Goal: Task Accomplishment & Management: Manage account settings

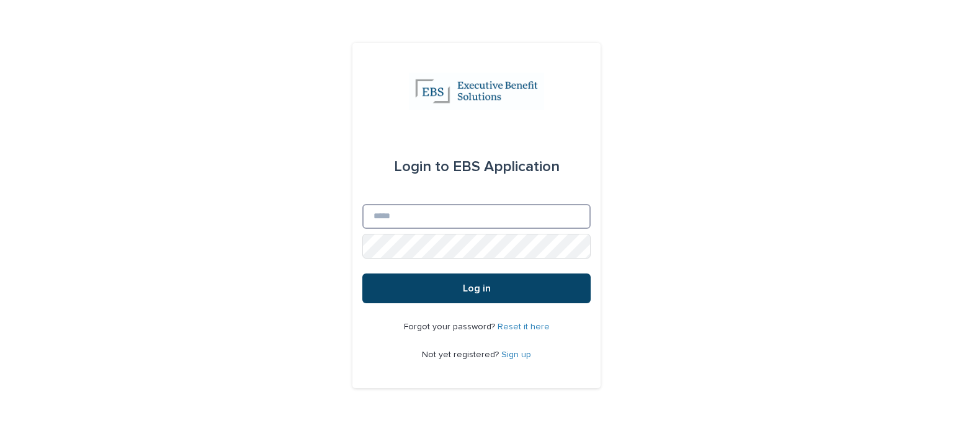
type input "**********"
click at [421, 282] on button "Log in" at bounding box center [476, 289] width 228 height 30
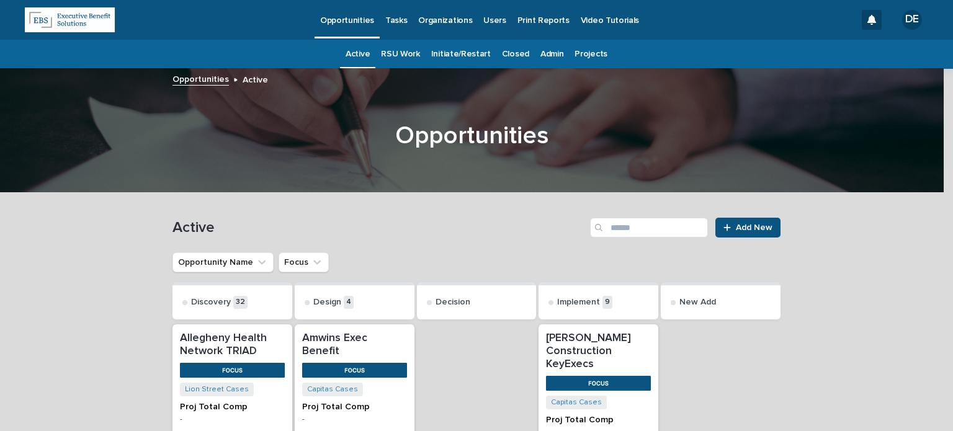
click at [395, 30] on link "Tasks" at bounding box center [396, 19] width 33 height 38
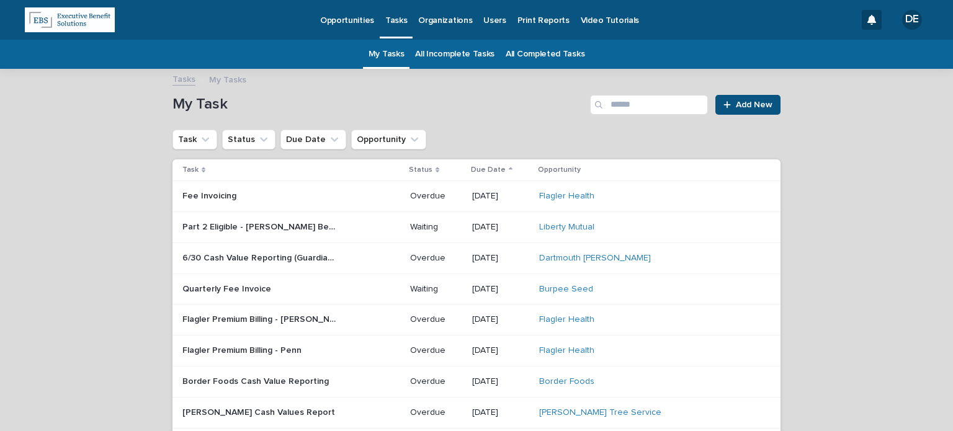
click at [428, 59] on link "All Incomplete Tasks" at bounding box center [454, 54] width 79 height 29
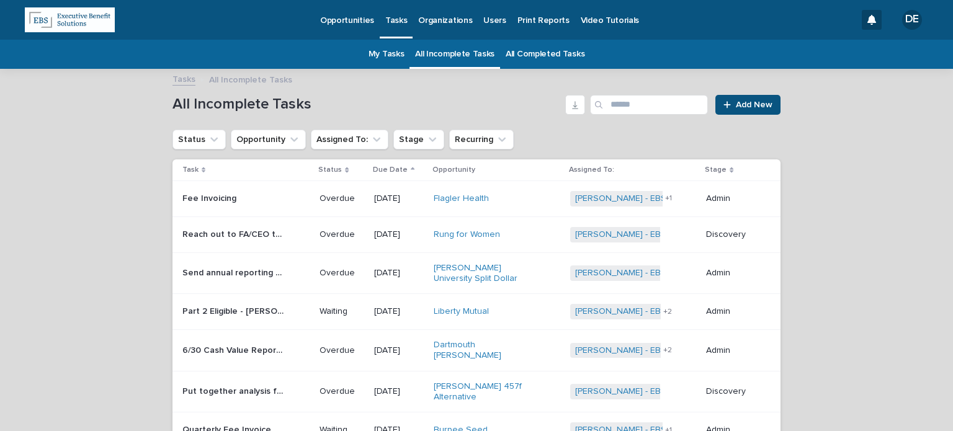
click at [296, 306] on div "Part 2 Eligible - [PERSON_NAME] Bene Adds Part 2 Eligible - [PERSON_NAME] Bene …" at bounding box center [245, 312] width 127 height 20
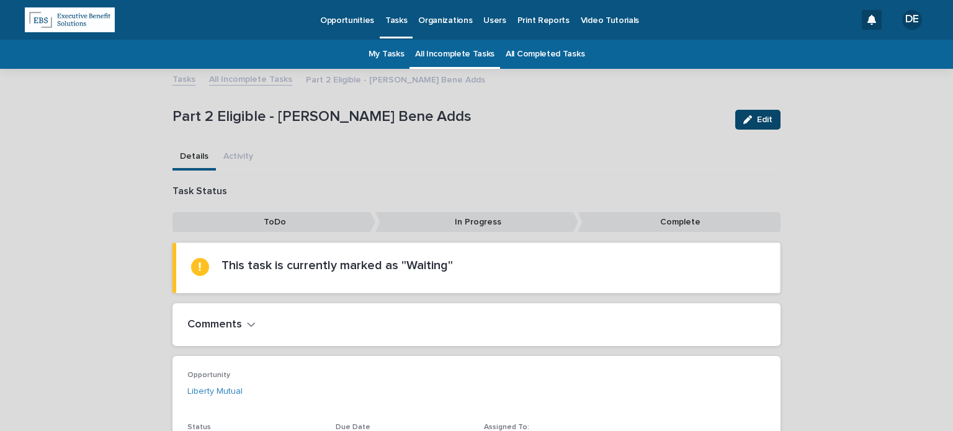
click at [762, 111] on button "Edit" at bounding box center [757, 120] width 45 height 20
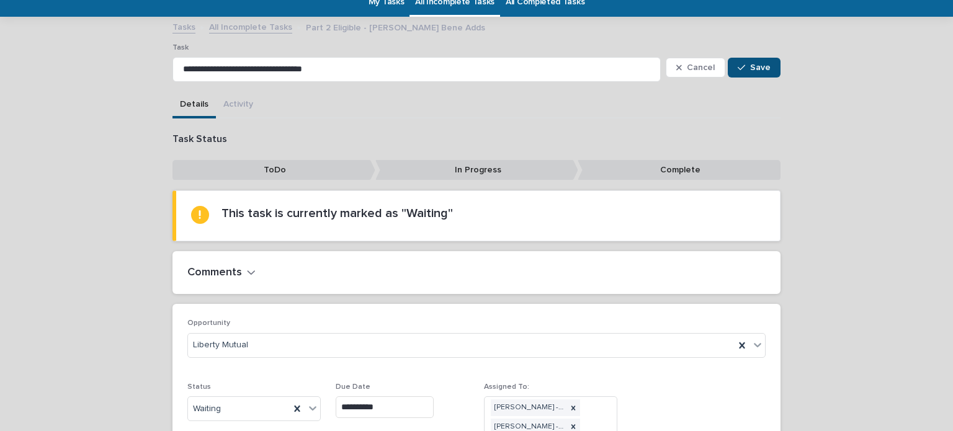
scroll to position [124, 0]
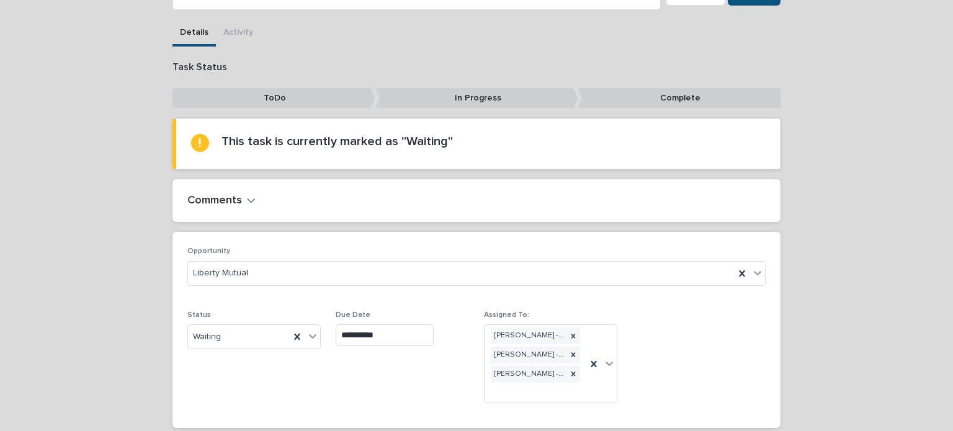
click at [409, 334] on input "**********" at bounding box center [385, 335] width 98 height 22
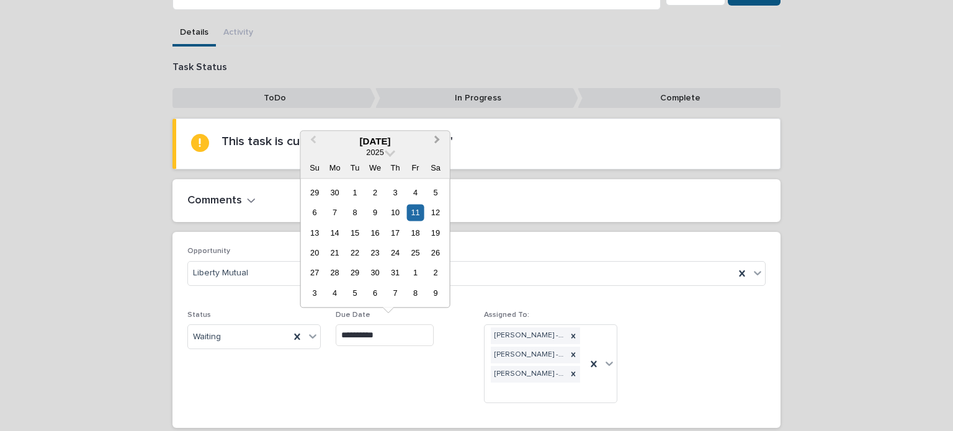
click at [434, 143] on button "Next Month" at bounding box center [439, 142] width 20 height 20
click at [432, 143] on button "Next Month" at bounding box center [439, 142] width 20 height 20
click at [398, 250] on div "25" at bounding box center [395, 252] width 17 height 17
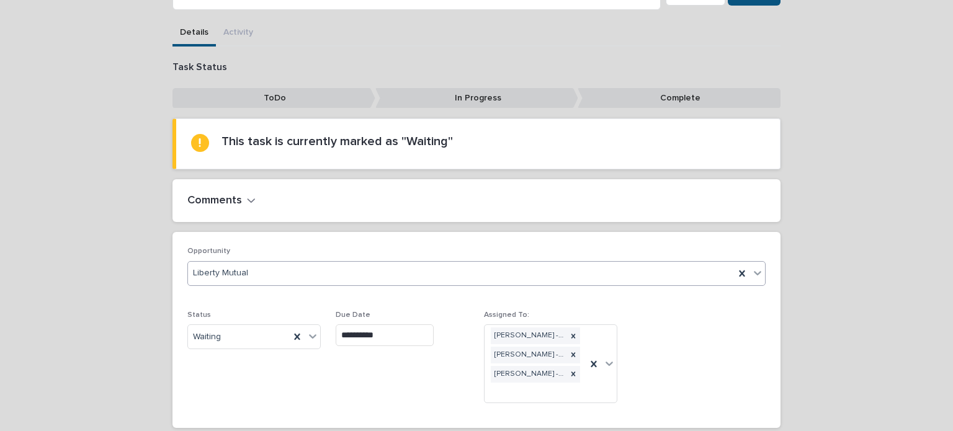
type input "**********"
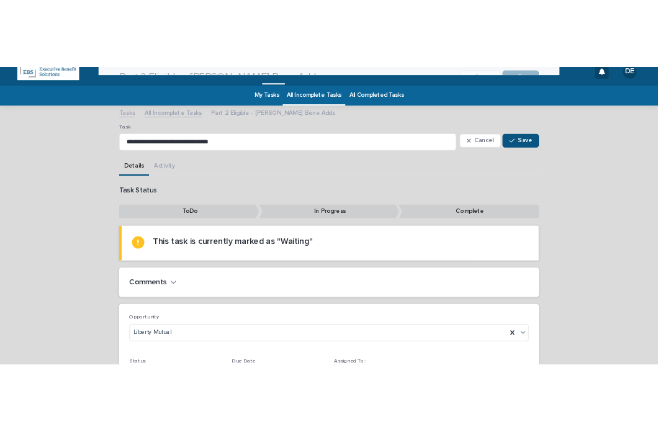
scroll to position [0, 0]
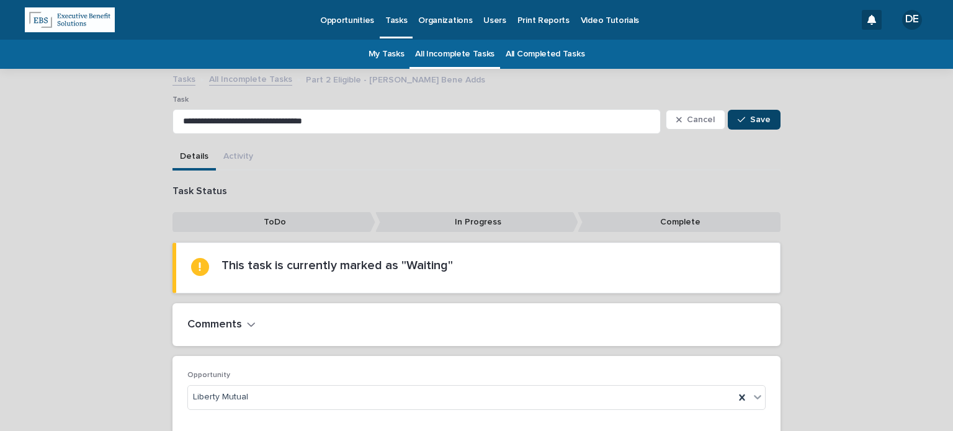
click at [761, 122] on span "Save" at bounding box center [760, 119] width 20 height 9
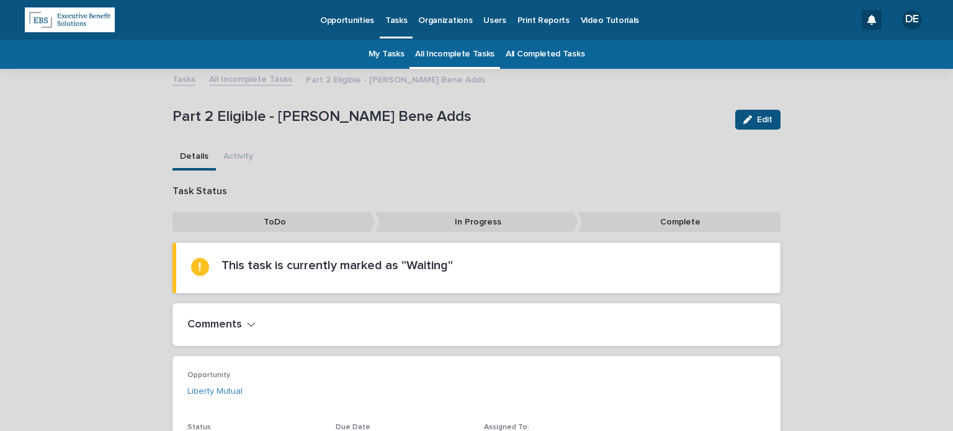
click at [418, 53] on link "All Incomplete Tasks" at bounding box center [454, 54] width 79 height 29
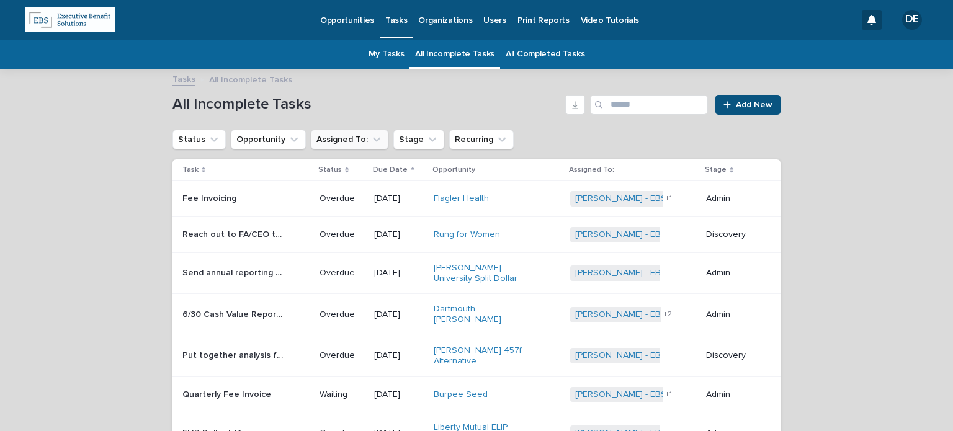
click at [336, 143] on button "Assigned To:" at bounding box center [350, 140] width 78 height 20
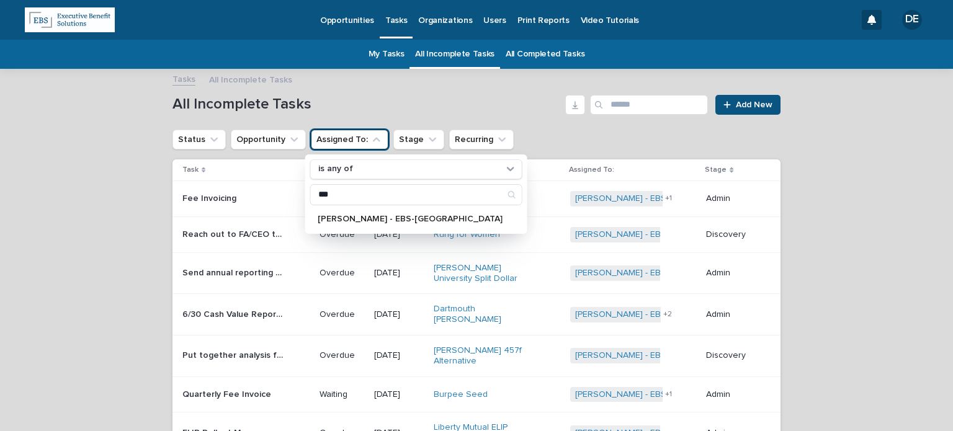
type input "***"
click at [345, 215] on p "[PERSON_NAME] - EBS-[GEOGRAPHIC_DATA]" at bounding box center [410, 219] width 185 height 9
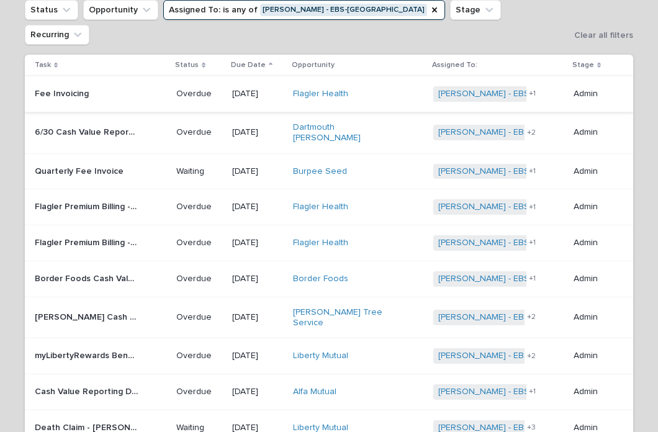
scroll to position [248, 0]
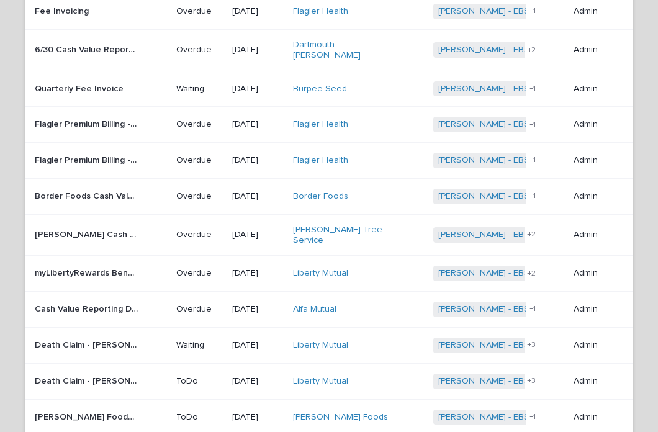
click at [146, 263] on div "myLibertyRewards Bene Upload myLibertyRewards Bene Upload" at bounding box center [101, 273] width 132 height 20
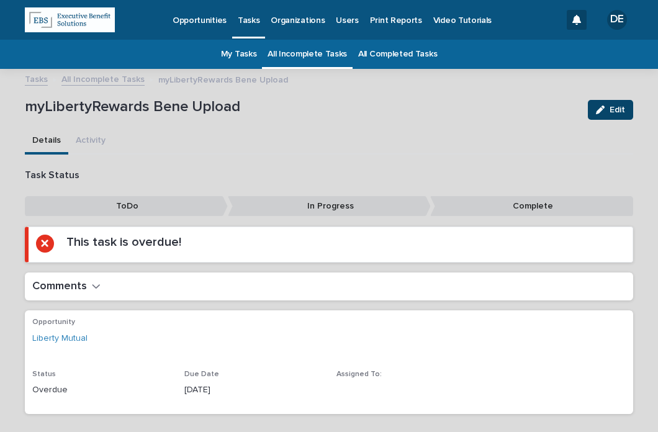
click at [594, 104] on button "Edit" at bounding box center [610, 110] width 45 height 20
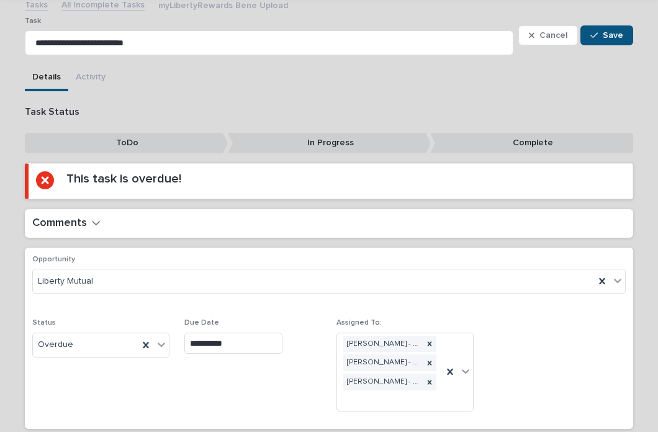
scroll to position [141, 0]
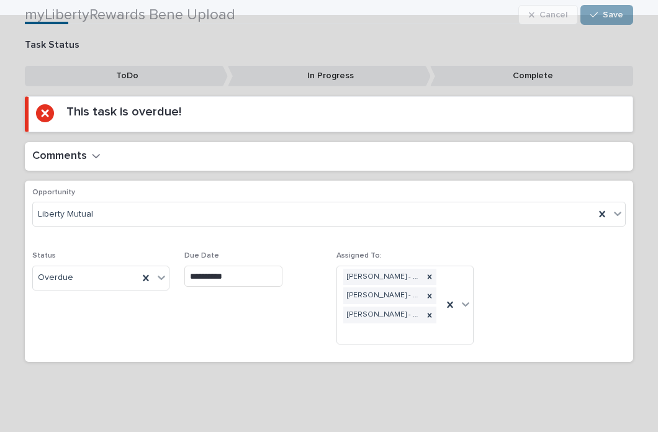
click at [101, 288] on div "Status Overdue" at bounding box center [100, 275] width 137 height 48
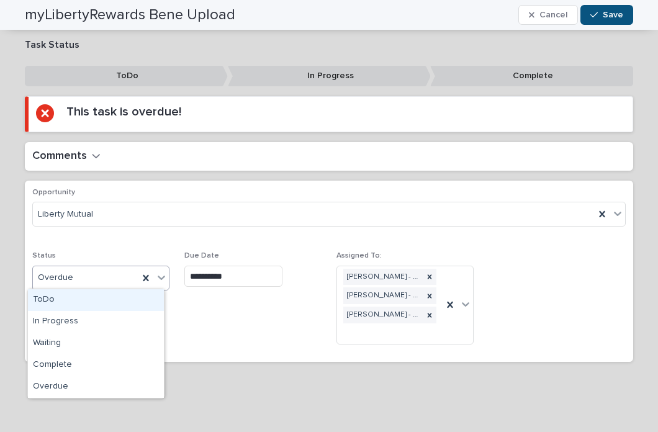
click at [96, 278] on div "Overdue" at bounding box center [85, 277] width 105 height 20
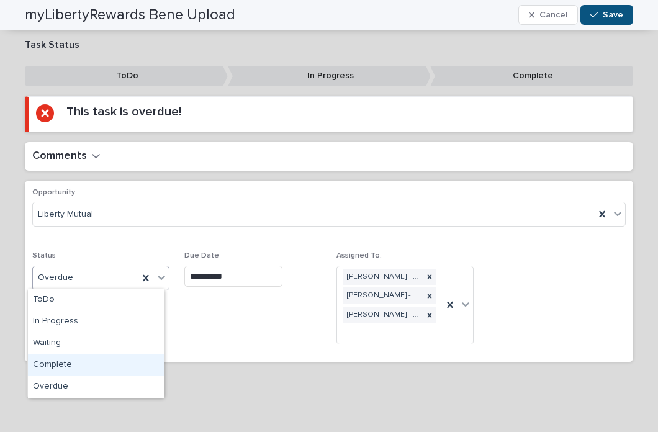
click at [97, 360] on div "Complete" at bounding box center [96, 365] width 136 height 22
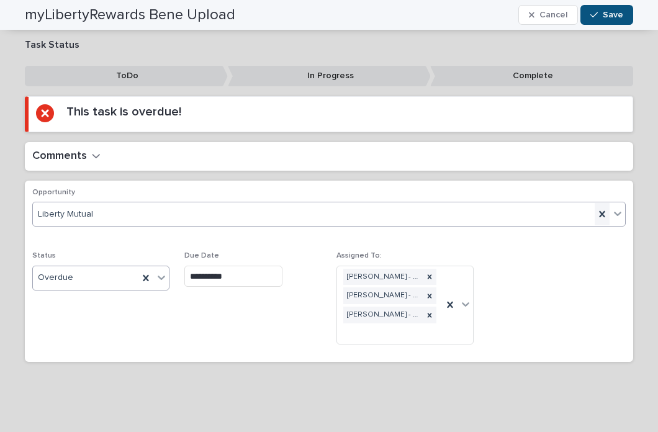
scroll to position [96, 0]
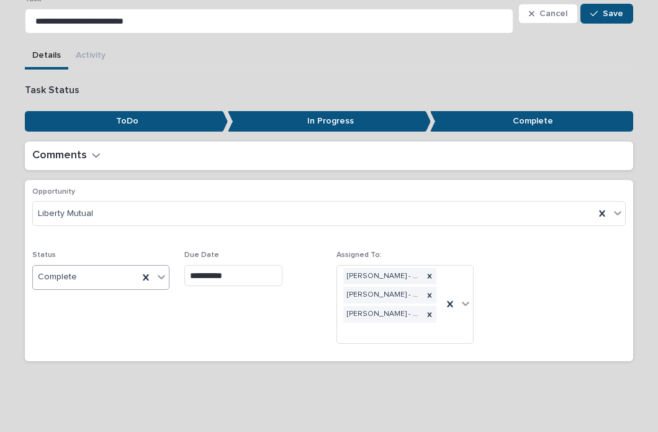
click at [607, 2] on div "Cancel Save" at bounding box center [575, 13] width 115 height 37
click at [607, 9] on span "Save" at bounding box center [612, 13] width 20 height 9
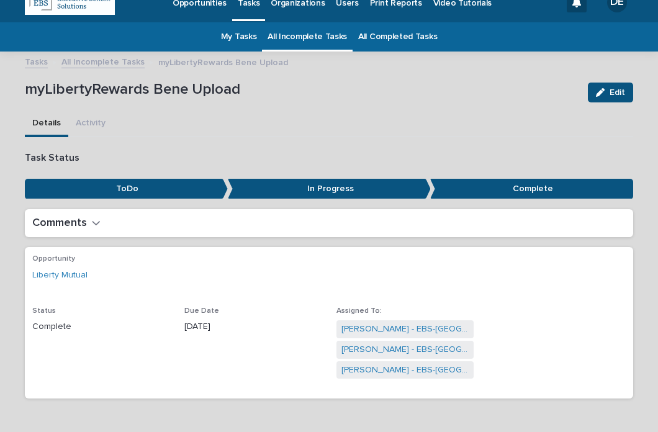
scroll to position [0, 0]
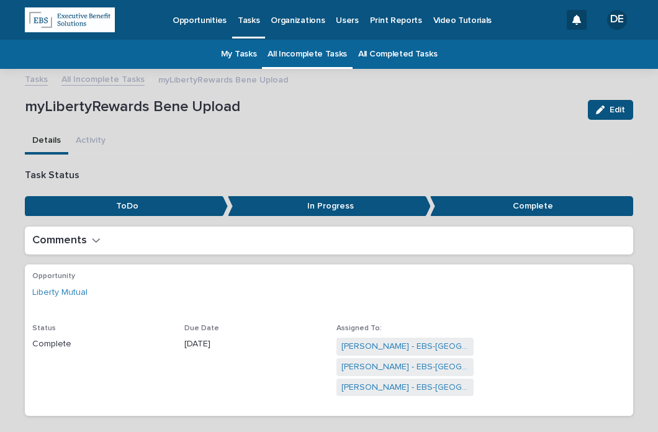
click at [102, 84] on link "All Incomplete Tasks" at bounding box center [102, 78] width 83 height 14
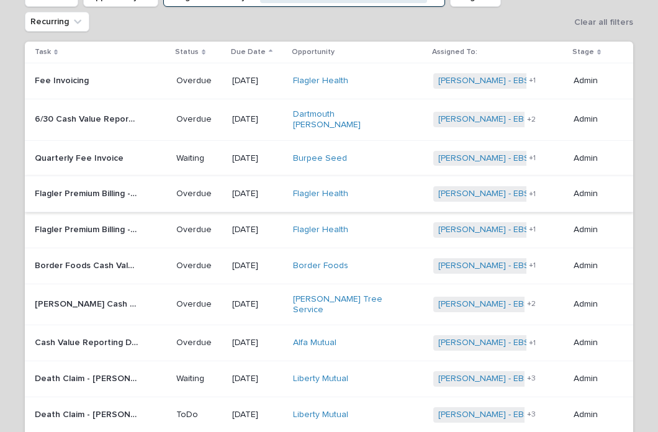
scroll to position [226, 0]
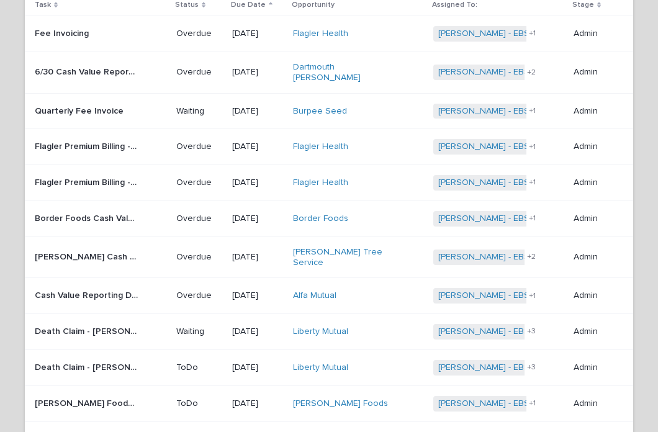
click at [119, 396] on p "[PERSON_NAME] Foods Investment Reporting" at bounding box center [88, 402] width 106 height 13
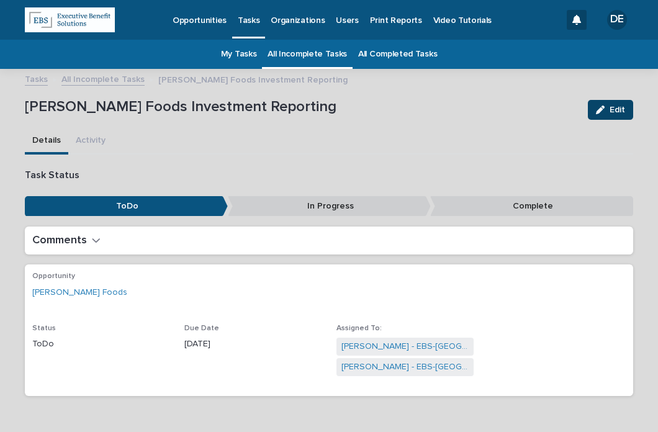
click at [609, 113] on span "Edit" at bounding box center [617, 109] width 16 height 9
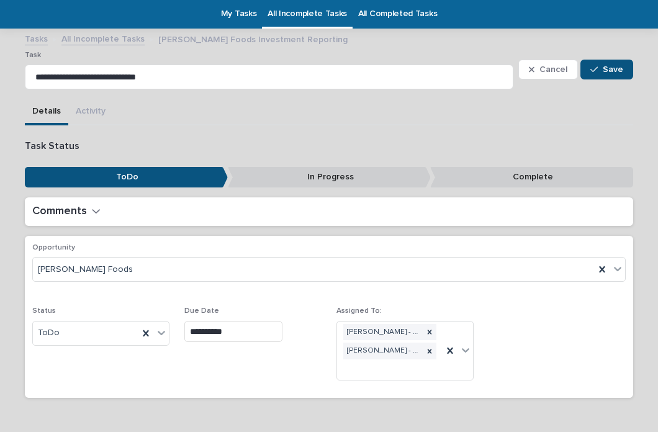
scroll to position [77, 0]
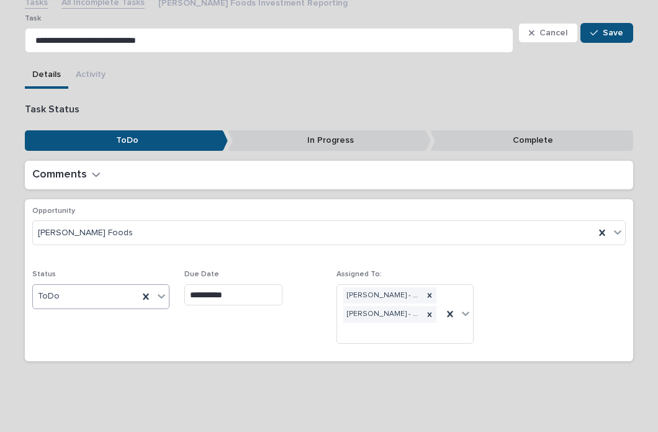
click at [77, 300] on div "ToDo" at bounding box center [85, 296] width 105 height 20
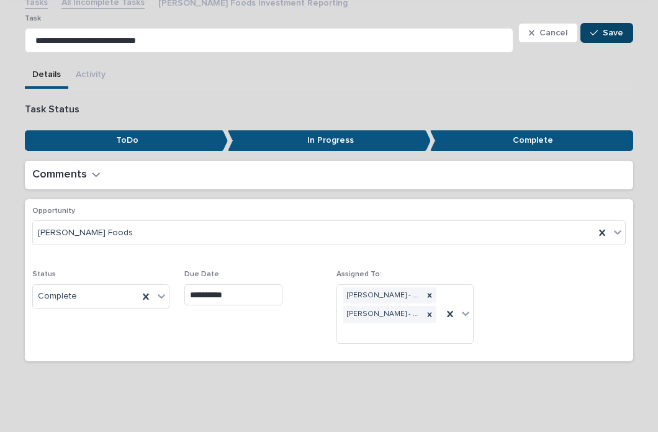
click at [606, 36] on span "Save" at bounding box center [612, 33] width 20 height 9
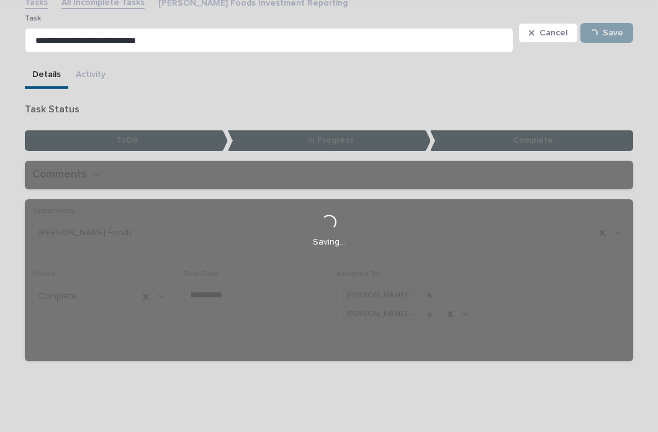
scroll to position [35, 0]
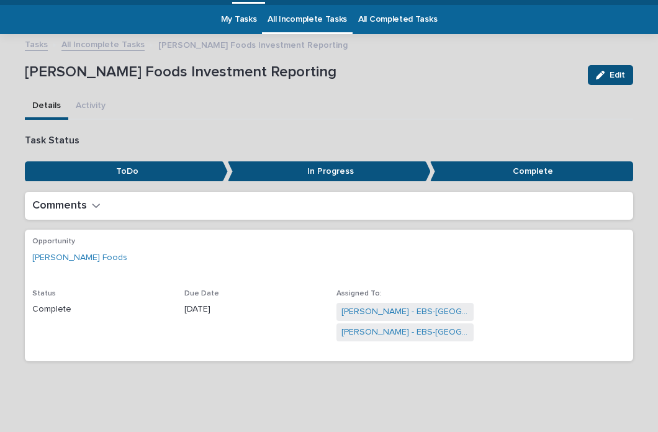
click at [122, 45] on link "All Incomplete Tasks" at bounding box center [102, 44] width 83 height 14
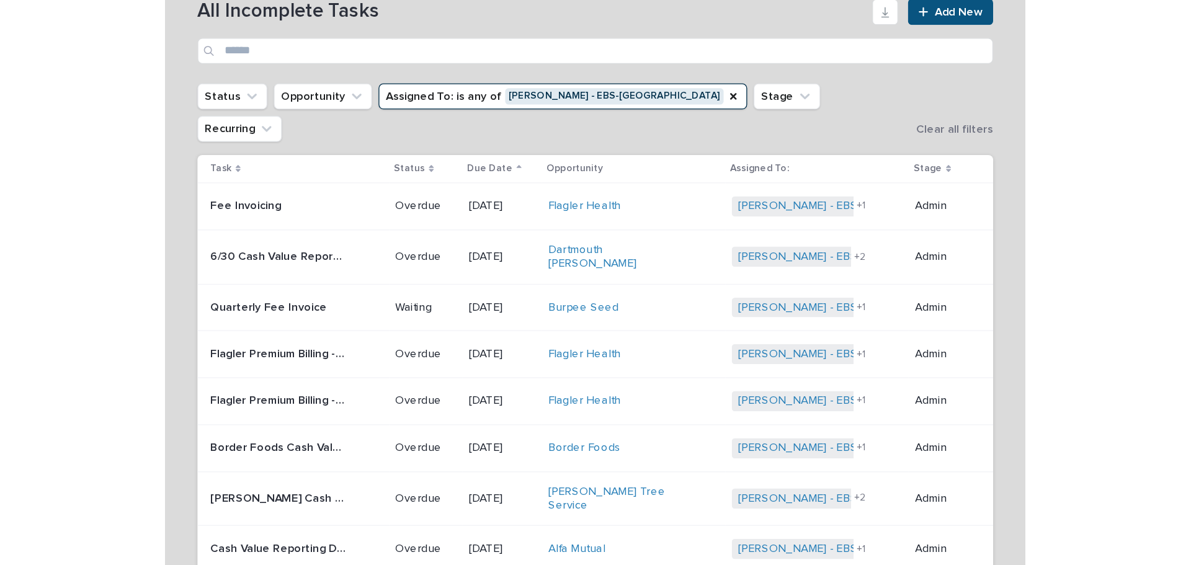
scroll to position [102, 0]
